Goal: Task Accomplishment & Management: Complete application form

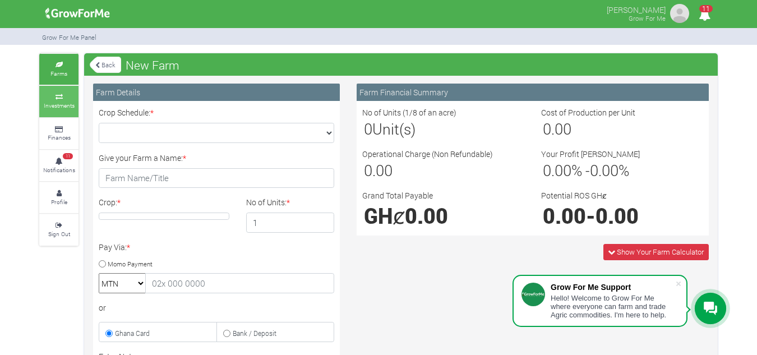
click at [54, 98] on icon at bounding box center [59, 97] width 34 height 6
